Goal: Task Accomplishment & Management: Use online tool/utility

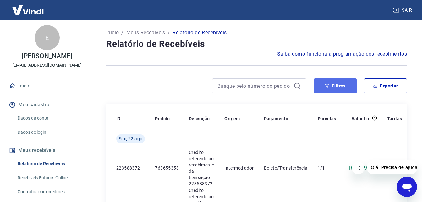
click at [330, 87] on button "Filtros" at bounding box center [335, 85] width 43 height 15
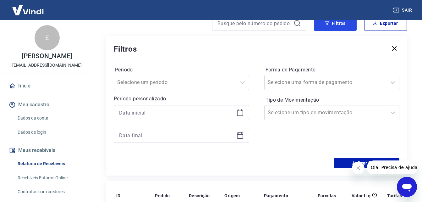
scroll to position [63, 0]
click at [242, 111] on icon at bounding box center [240, 111] width 6 height 1
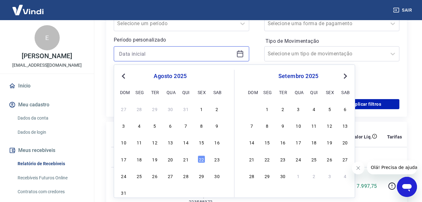
scroll to position [126, 0]
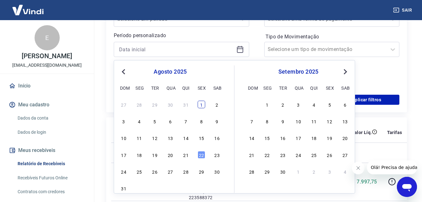
click at [200, 107] on div "1" at bounding box center [201, 104] width 8 height 8
type input "01/08/2025"
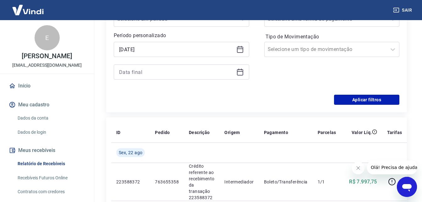
click at [241, 76] on div at bounding box center [181, 71] width 135 height 15
click at [242, 74] on icon at bounding box center [240, 72] width 8 height 8
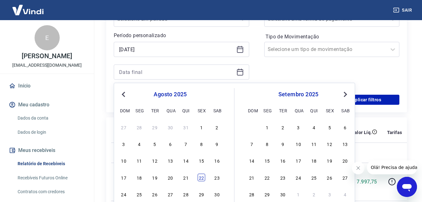
click at [201, 178] on div "22" at bounding box center [201, 177] width 8 height 8
type input "22/08/2025"
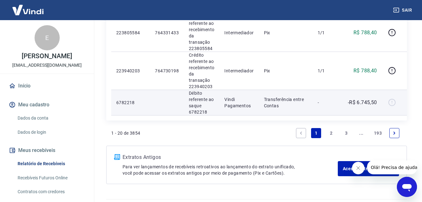
scroll to position [944, 0]
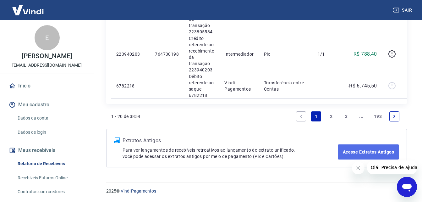
click at [372, 150] on link "Acesse Extratos Antigos" at bounding box center [367, 151] width 61 height 15
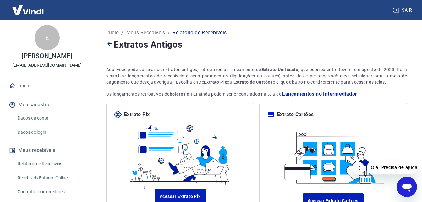
click at [111, 45] on icon at bounding box center [110, 44] width 8 height 8
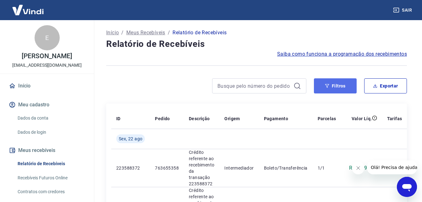
click at [352, 84] on button "Filtros" at bounding box center [335, 85] width 43 height 15
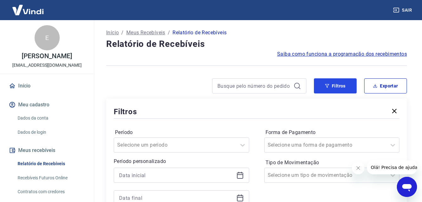
scroll to position [63, 0]
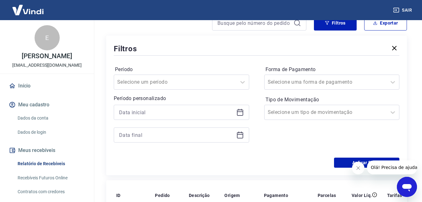
click at [237, 115] on icon at bounding box center [240, 112] width 8 height 8
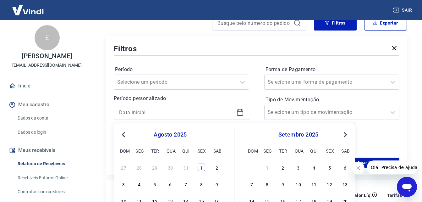
click at [200, 165] on div "1" at bounding box center [201, 167] width 8 height 8
type input "01/08/2025"
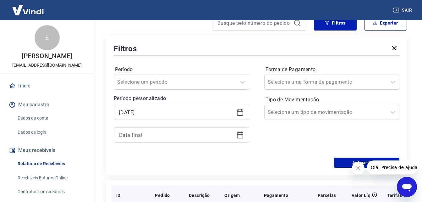
scroll to position [126, 0]
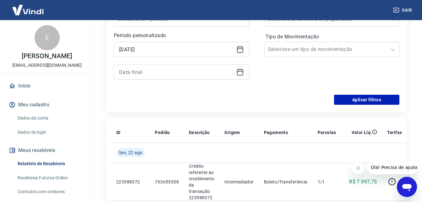
click at [238, 73] on icon at bounding box center [240, 72] width 8 height 8
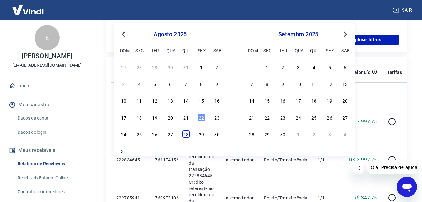
scroll to position [188, 0]
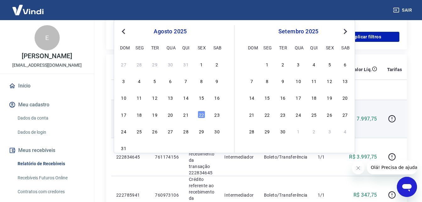
click at [202, 118] on div "22" at bounding box center [201, 115] width 8 height 8
type input "22/08/2025"
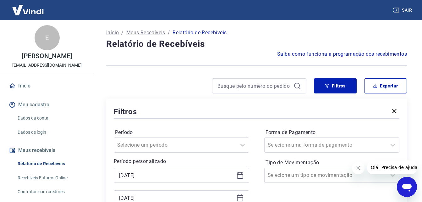
scroll to position [126, 0]
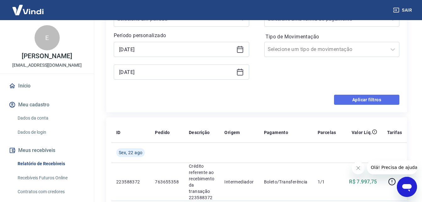
click at [353, 98] on button "Aplicar filtros" at bounding box center [366, 99] width 65 height 10
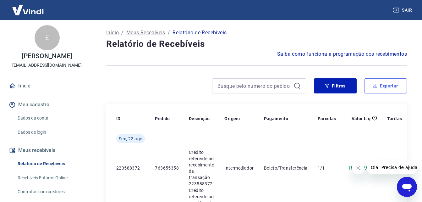
click at [380, 85] on button "Exportar" at bounding box center [385, 85] width 43 height 15
type input "01/08/2025"
type input "22/08/2025"
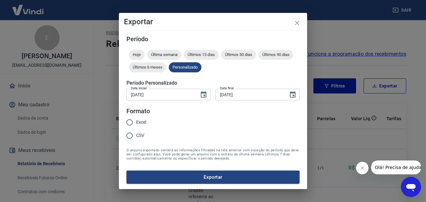
click at [142, 134] on span "CSV" at bounding box center [140, 135] width 8 height 7
click at [136, 134] on input "CSV" at bounding box center [129, 135] width 13 height 13
radio input "true"
click at [207, 176] on button "Exportar" at bounding box center [213, 176] width 173 height 13
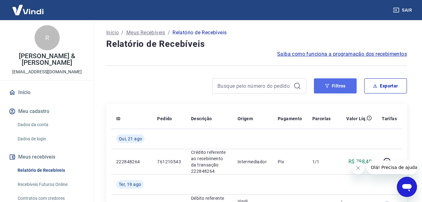
drag, startPoint x: 332, startPoint y: 90, endPoint x: 326, endPoint y: 85, distance: 7.6
click at [332, 90] on button "Filtros" at bounding box center [335, 85] width 43 height 15
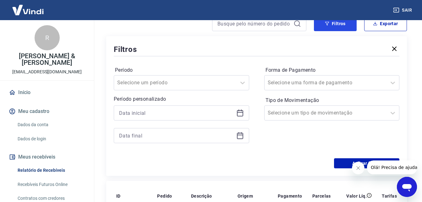
scroll to position [94, 0]
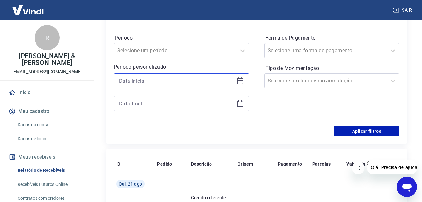
click at [221, 76] on input at bounding box center [176, 80] width 115 height 9
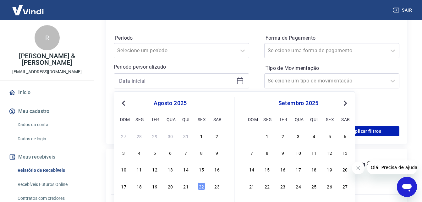
click at [127, 106] on div "agosto 2025" at bounding box center [170, 103] width 102 height 8
click at [201, 133] on div "1" at bounding box center [201, 136] width 8 height 8
type input "01/08/2025"
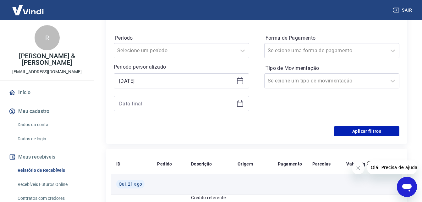
click at [200, 186] on td at bounding box center [209, 184] width 46 height 20
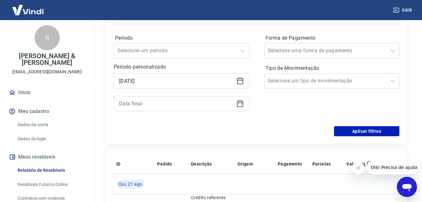
click at [239, 104] on icon at bounding box center [240, 104] width 8 height 8
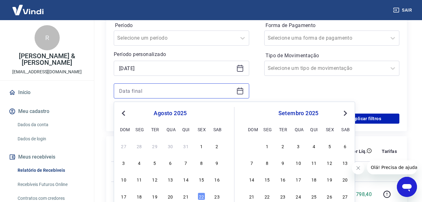
scroll to position [126, 0]
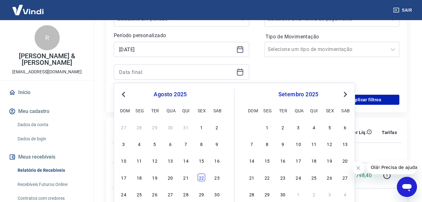
click at [202, 177] on div "22" at bounding box center [201, 177] width 8 height 8
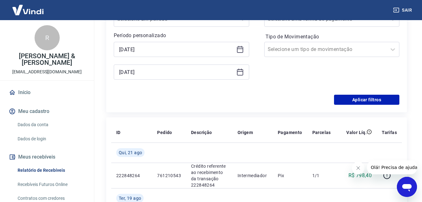
type input "22/08/2025"
click at [381, 99] on button "Aplicar filtros" at bounding box center [366, 99] width 65 height 10
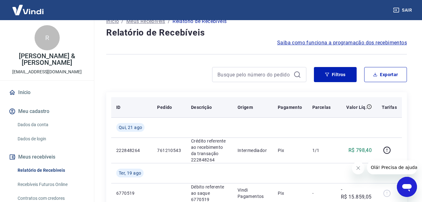
scroll to position [31, 0]
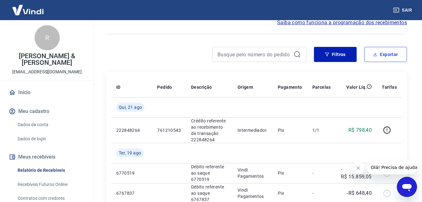
click at [399, 57] on button "Exportar" at bounding box center [385, 54] width 43 height 15
type input "01/08/2025"
type input "22/08/2025"
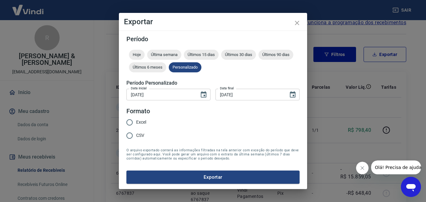
click at [140, 137] on span "CSV" at bounding box center [140, 135] width 8 height 7
click at [136, 137] on input "CSV" at bounding box center [129, 135] width 13 height 13
radio input "true"
click at [214, 179] on button "Exportar" at bounding box center [213, 176] width 173 height 13
